Goal: Information Seeking & Learning: Check status

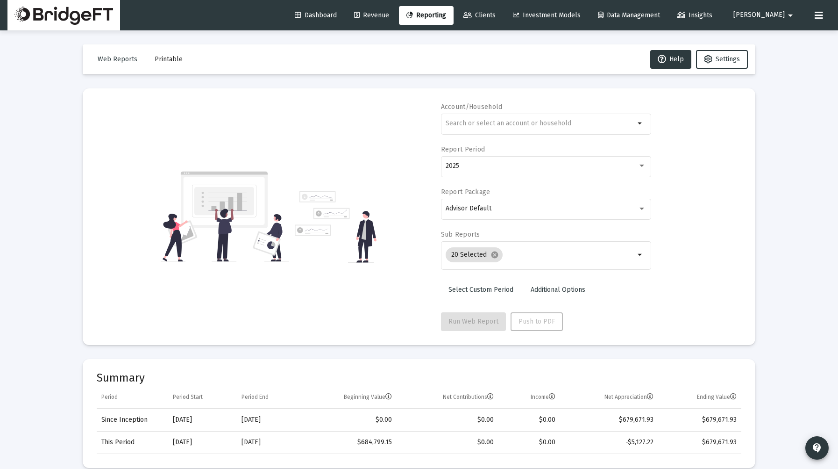
select select "View all"
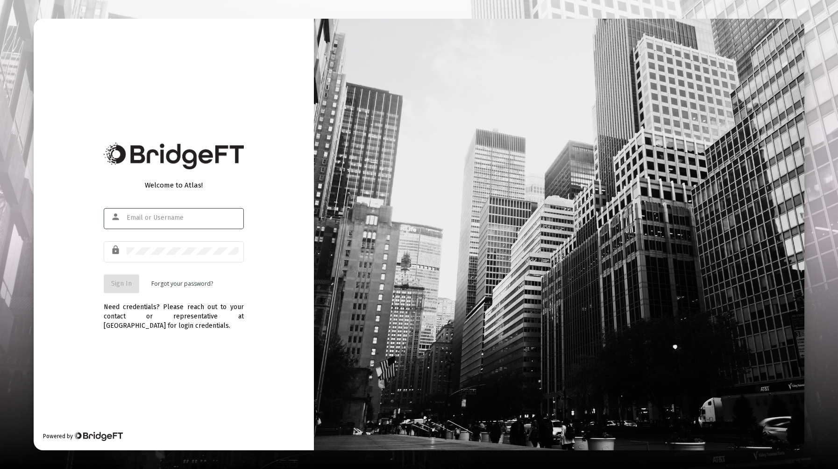
click at [143, 219] on input "text" at bounding box center [183, 217] width 112 height 7
type input "[PERSON_NAME][EMAIL_ADDRESS][DOMAIN_NAME]"
click at [123, 291] on button "Sign In" at bounding box center [122, 283] width 36 height 19
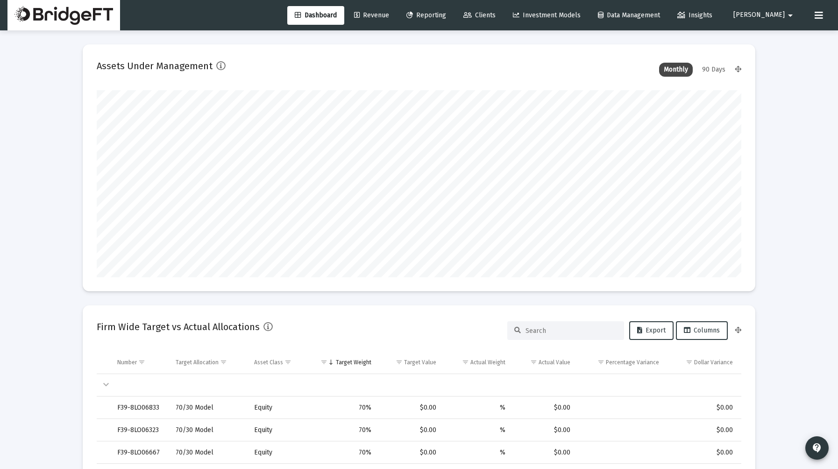
scroll to position [187, 347]
type input "[DATE]"
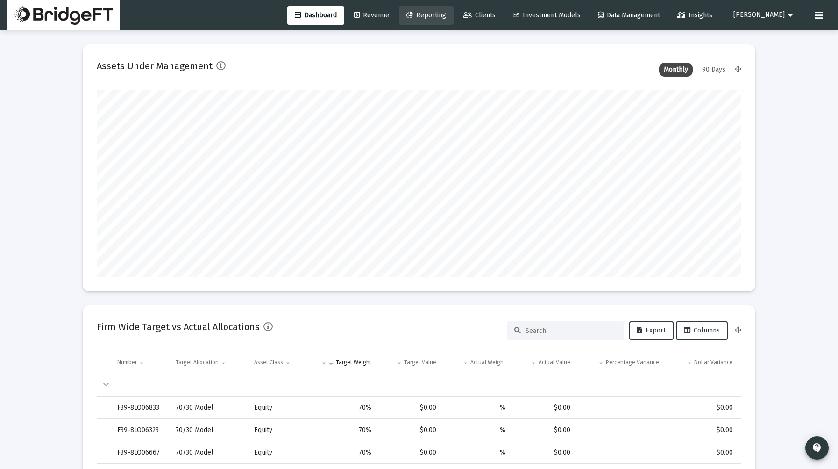
click at [446, 17] on span "Reporting" at bounding box center [426, 15] width 40 height 8
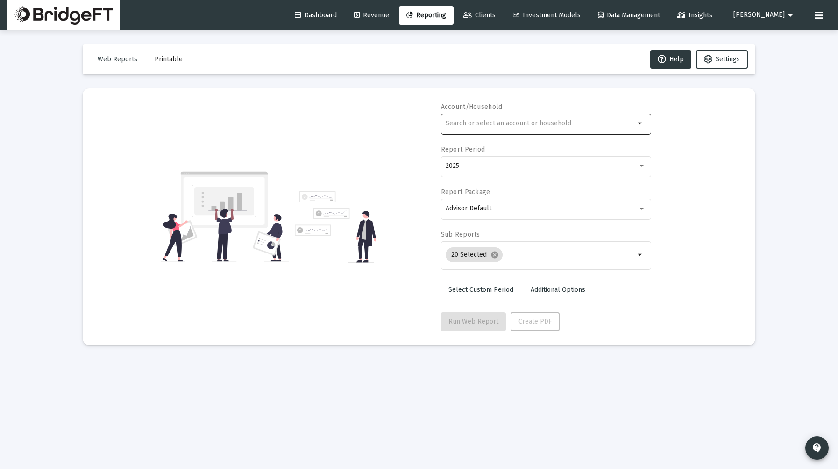
click at [531, 123] on input "text" at bounding box center [540, 123] width 189 height 7
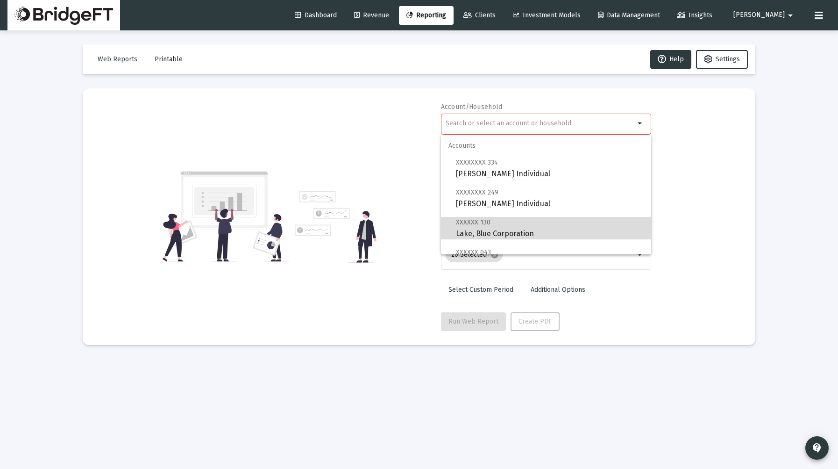
click at [514, 218] on span "XXXXXX 130 Lake, Blue Corporation" at bounding box center [550, 227] width 188 height 23
type input "Lake, Blue Corporation"
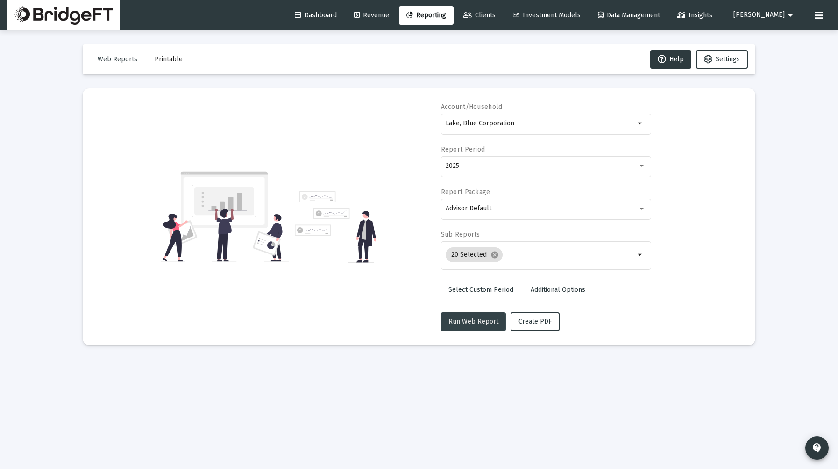
click at [474, 322] on span "Run Web Report" at bounding box center [474, 321] width 50 height 8
select select "View 1 month"
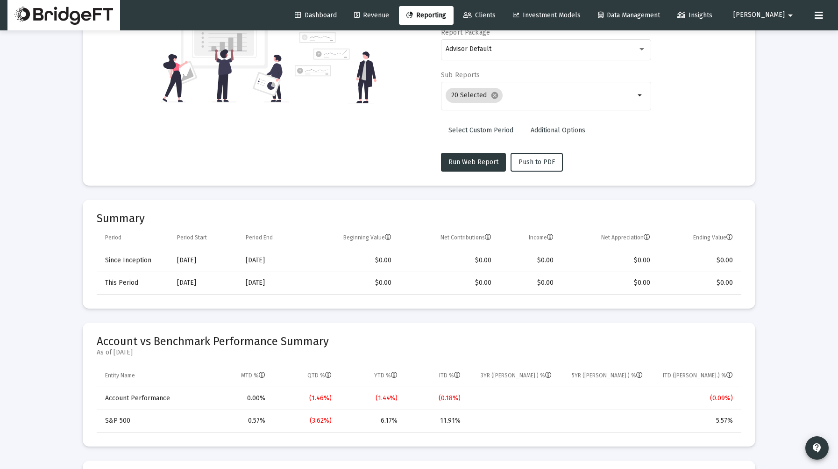
scroll to position [163, 0]
